Goal: Use online tool/utility: Utilize a website feature to perform a specific function

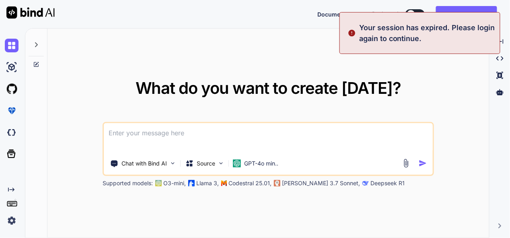
type textarea "x"
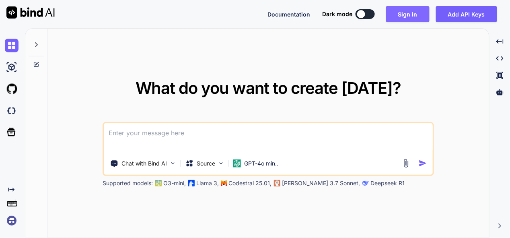
click at [409, 19] on button "Sign in" at bounding box center [407, 14] width 43 height 16
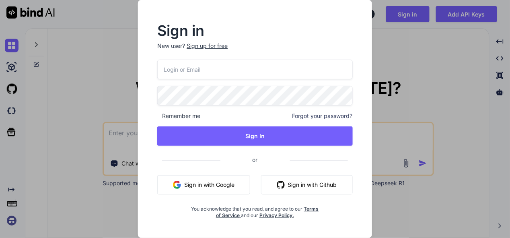
click at [214, 190] on button "Sign in with Google" at bounding box center [203, 184] width 93 height 19
click at [215, 187] on button "Sign in with Google" at bounding box center [203, 184] width 93 height 19
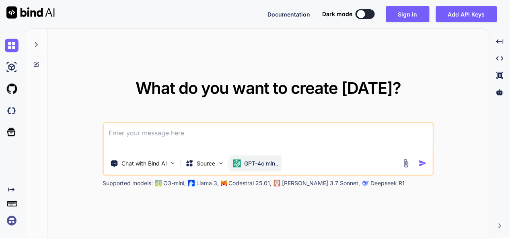
click at [257, 163] on p "GPT-4o min.." at bounding box center [261, 163] width 34 height 8
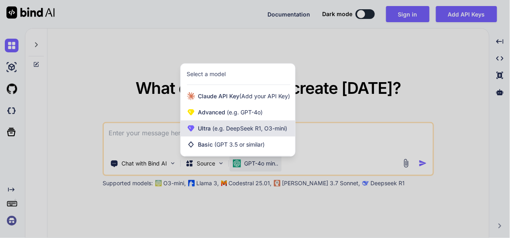
click at [248, 129] on span "(e.g. DeepSeek R1, O3-mini)" at bounding box center [249, 128] width 76 height 7
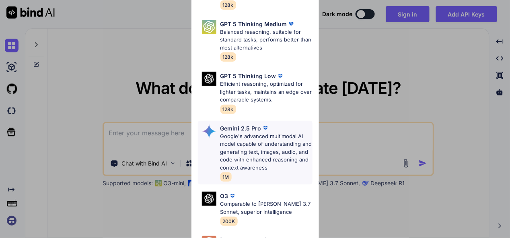
scroll to position [121, 0]
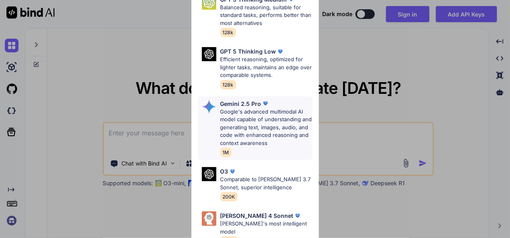
click at [254, 112] on p "Google's advanced multimodal AI model capable of understanding and generating t…" at bounding box center [266, 127] width 92 height 39
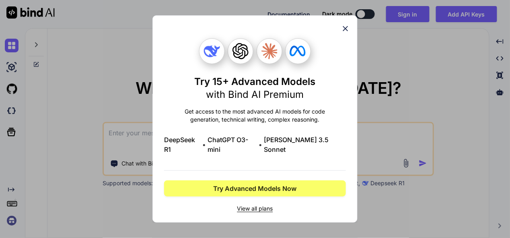
scroll to position [0, 0]
click at [348, 27] on div "Try 15+ Advanced Models with Bind AI Premium Get access to the most advanced AI…" at bounding box center [254, 118] width 205 height 207
click at [346, 31] on icon at bounding box center [345, 28] width 5 height 5
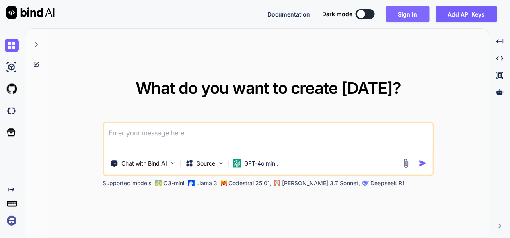
click at [412, 14] on button "Sign in" at bounding box center [407, 14] width 43 height 16
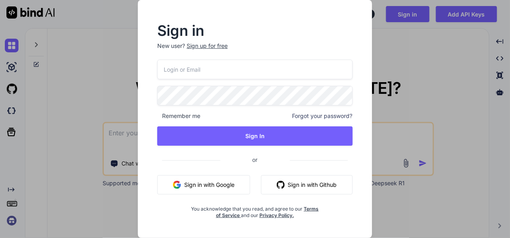
click at [199, 184] on button "Sign in with Google" at bounding box center [203, 184] width 93 height 19
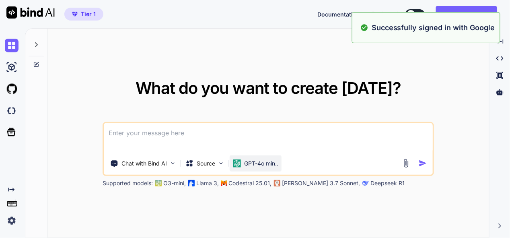
click at [251, 163] on p "GPT-4o min.." at bounding box center [261, 163] width 34 height 8
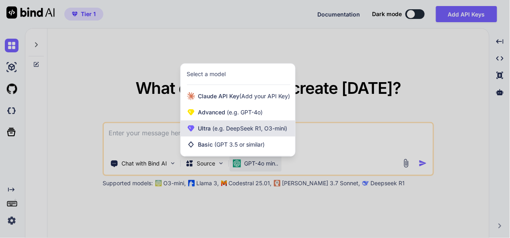
click at [244, 130] on span "(e.g. DeepSeek R1, O3-mini)" at bounding box center [249, 128] width 76 height 7
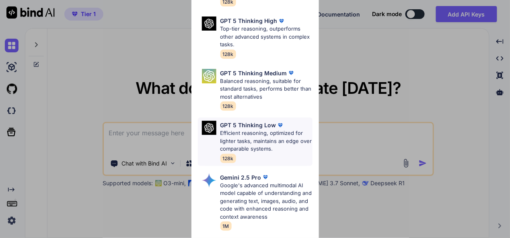
scroll to position [121, 0]
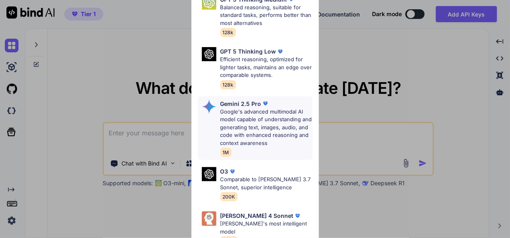
click at [257, 121] on p "Google's advanced multimodal AI model capable of understanding and generating t…" at bounding box center [266, 127] width 92 height 39
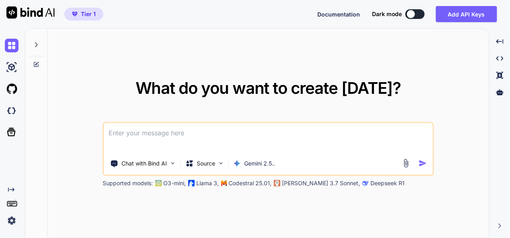
click at [227, 136] on textarea at bounding box center [268, 138] width 329 height 30
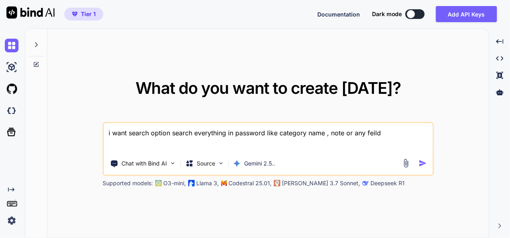
click at [279, 132] on textarea "i want search option search everything in password like category name , note or…" at bounding box center [268, 138] width 329 height 30
drag, startPoint x: 236, startPoint y: 131, endPoint x: 242, endPoint y: 132, distance: 6.8
click at [236, 132] on textarea "i want search option search everything in password like also search category na…" at bounding box center [268, 138] width 329 height 30
click at [130, 147] on textarea "i want search option search everything in saved password like also search categ…" at bounding box center [268, 138] width 329 height 30
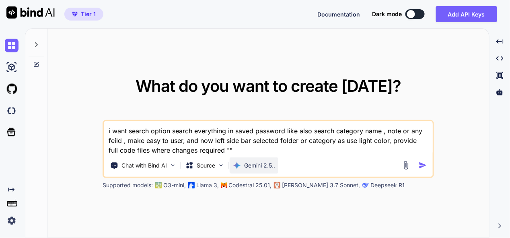
paste textarea "here is php code - "<?php // backend.php // --- CONFIGURATION --- define('ADMIN…"
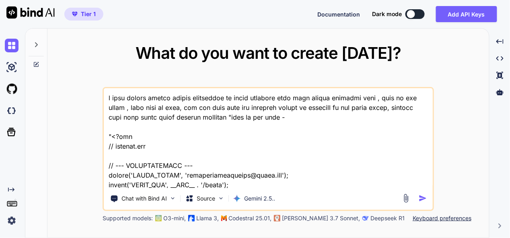
scroll to position [23432, 0]
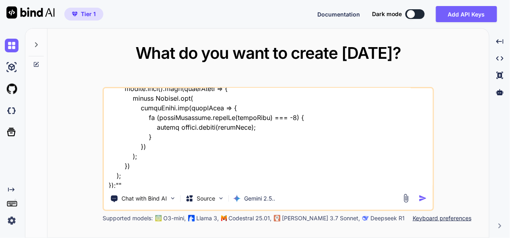
type textarea "i want search option search everything in saved password like also search categ…"
click at [423, 198] on img "button" at bounding box center [423, 198] width 8 height 8
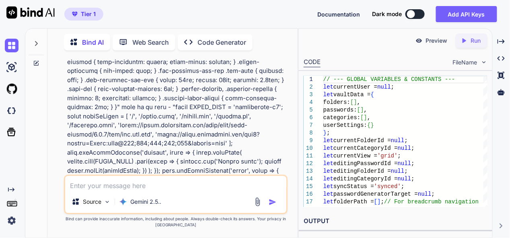
scroll to position [13925, 0]
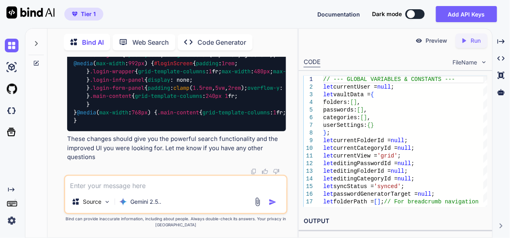
scroll to position [21083, 0]
click at [140, 186] on textarea at bounding box center [175, 183] width 221 height 14
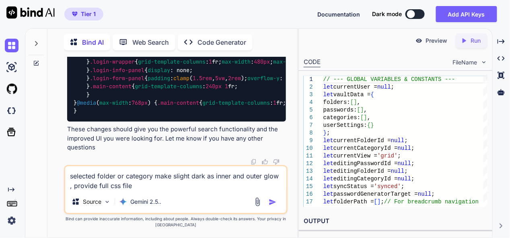
type textarea "selected folder or category make slight dark as inner and outer glow , provide …"
click at [272, 201] on img "button" at bounding box center [273, 202] width 8 height 8
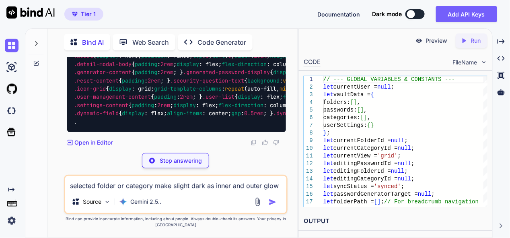
scroll to position [25223, 0]
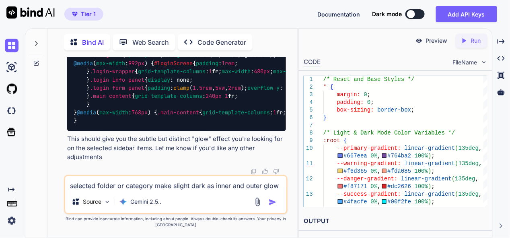
click at [171, 184] on textarea "selected folder or category make slight dark as inner and outer glow , provide …" at bounding box center [175, 183] width 221 height 14
click at [230, 186] on textarea "use background as light gradient color as canva type, provide" at bounding box center [175, 183] width 221 height 14
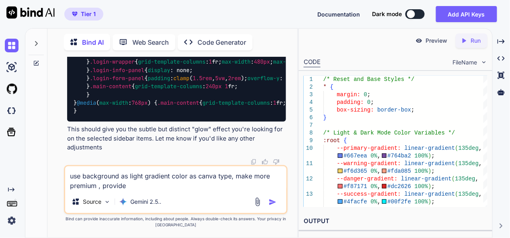
click at [149, 189] on textarea "use background as light gradient color as canva type, make more premium , provi…" at bounding box center [175, 178] width 221 height 24
type textarea "use background as light gradient color as canva type, make more premium , provi…"
click at [276, 200] on img "button" at bounding box center [273, 202] width 8 height 8
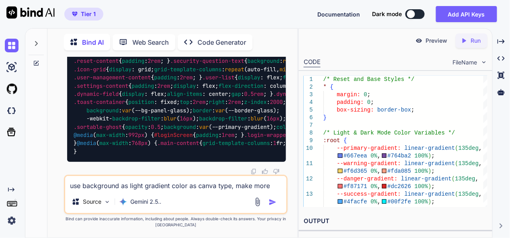
scroll to position [29519, 0]
click at [157, 182] on textarea "use background as light gradient color as canva type, make more premium , provi…" at bounding box center [175, 183] width 221 height 14
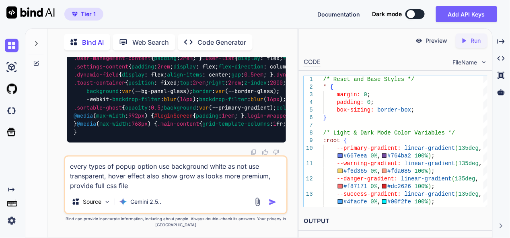
type textarea "every types of popup option use background white as not use transparent, hover …"
click at [273, 199] on img "button" at bounding box center [273, 202] width 8 height 8
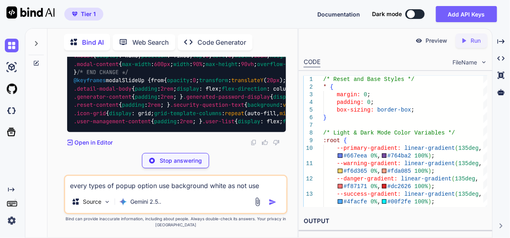
scroll to position [33870, 0]
